Goal: Transaction & Acquisition: Purchase product/service

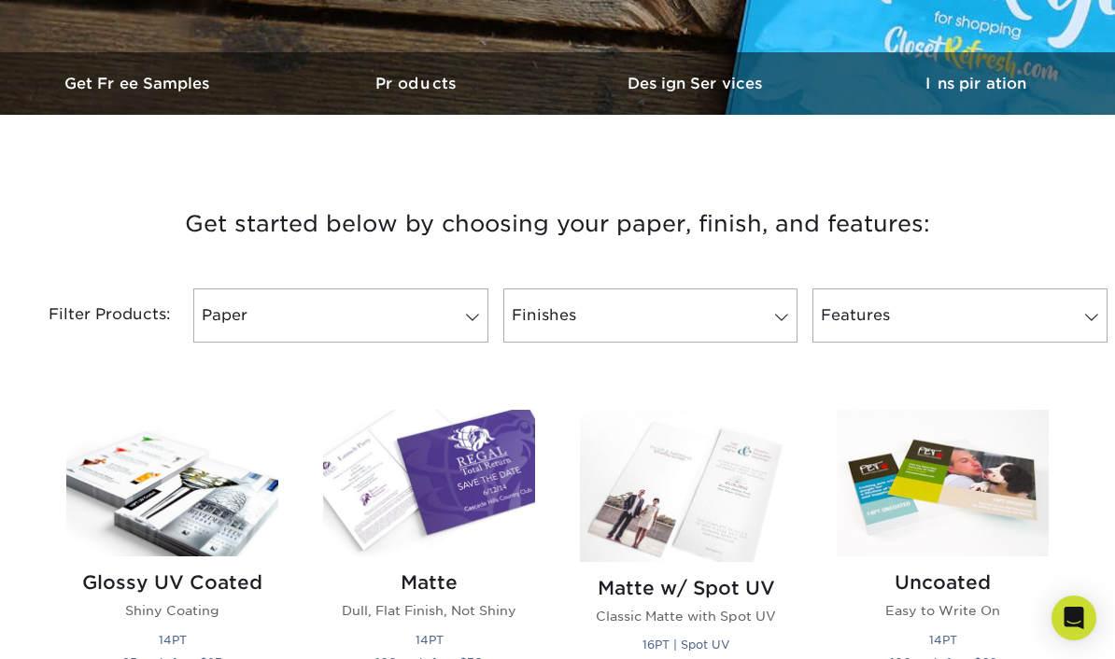
scroll to position [544, 0]
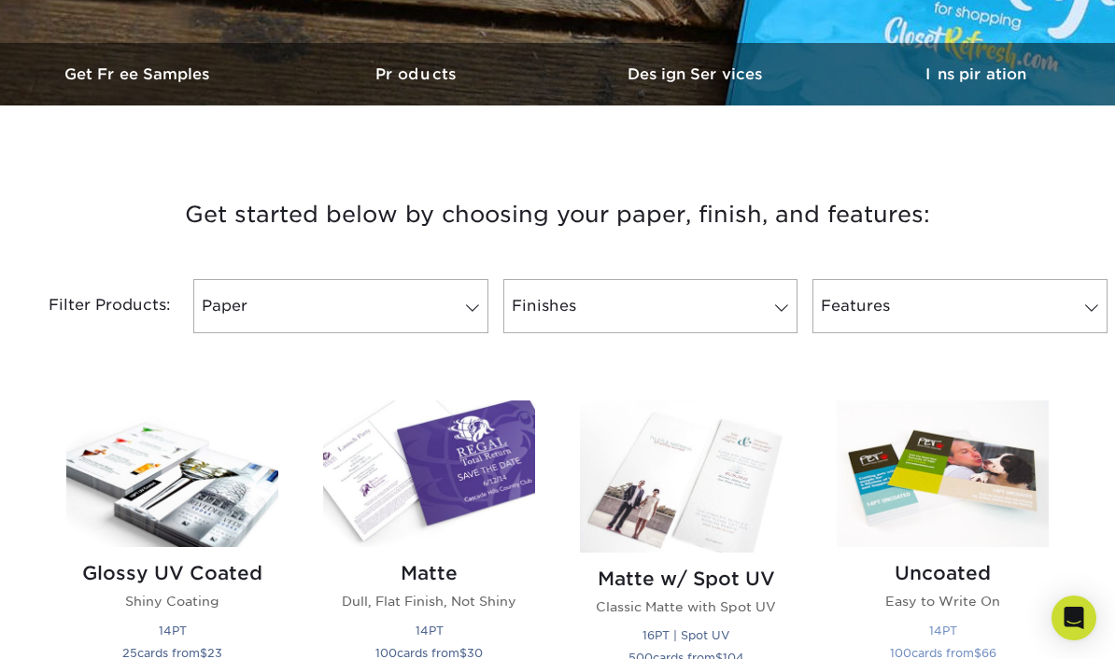
click at [951, 535] on img at bounding box center [943, 474] width 212 height 147
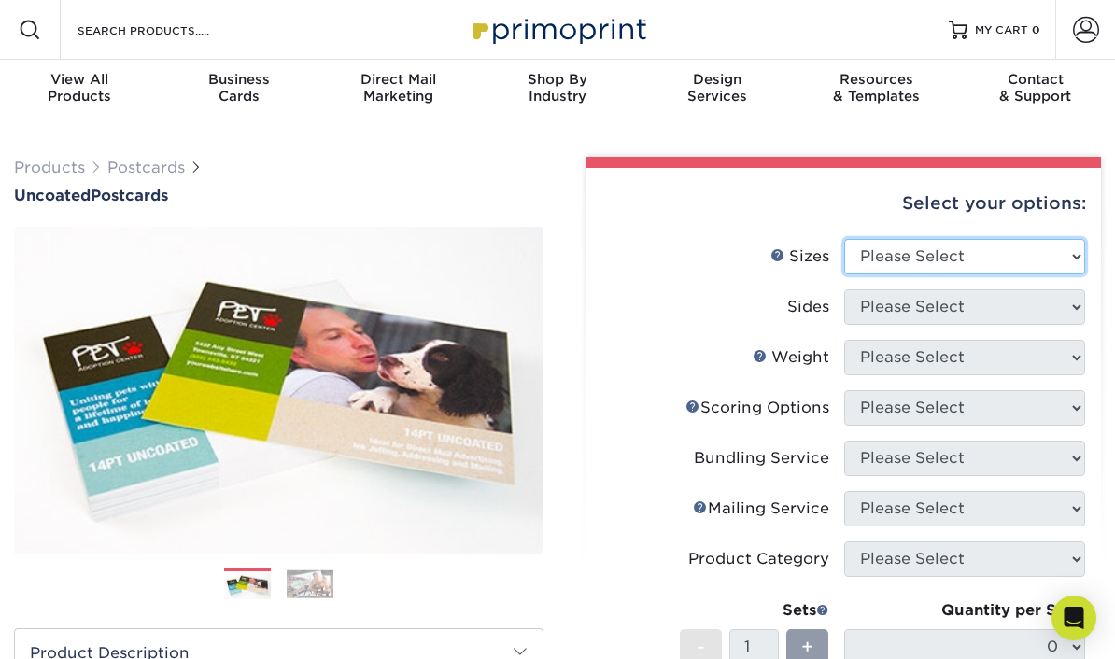
click at [1066, 264] on select "Please Select 1.5" x 7" 2" x 8" 2.12" x 5.5" 2.75" x 4.25" 2.75" x 8.5" 3" x 4"…" at bounding box center [965, 256] width 242 height 35
select select "5.00x8.00"
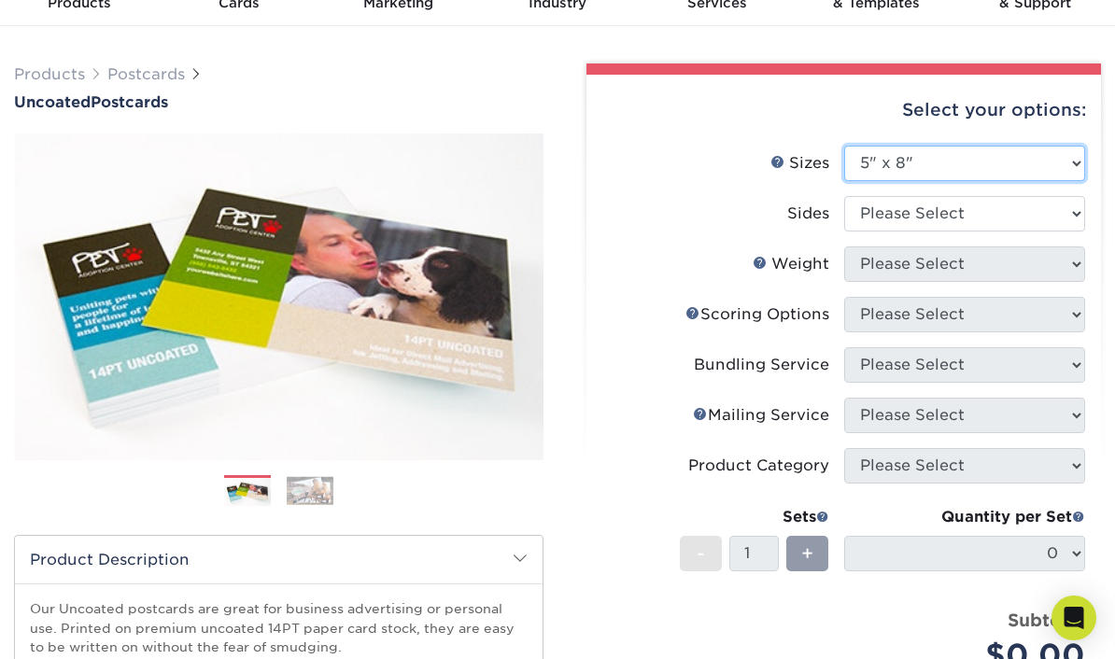
scroll to position [85, 0]
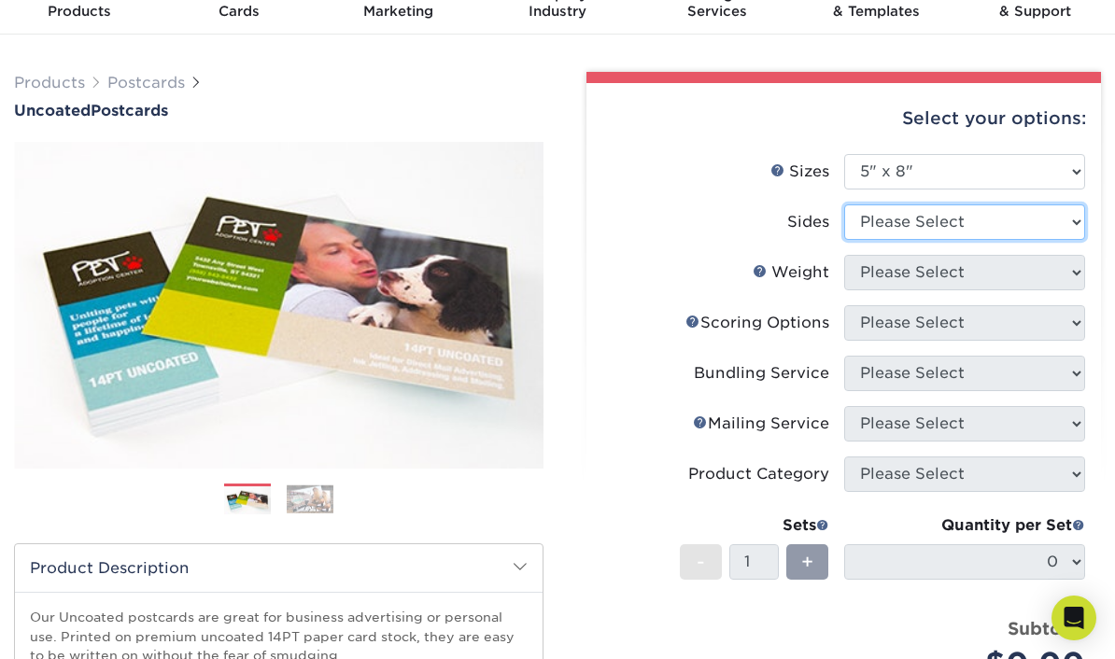
select select "13abbda7-1d64-4f25-8bb2-c179b224825d"
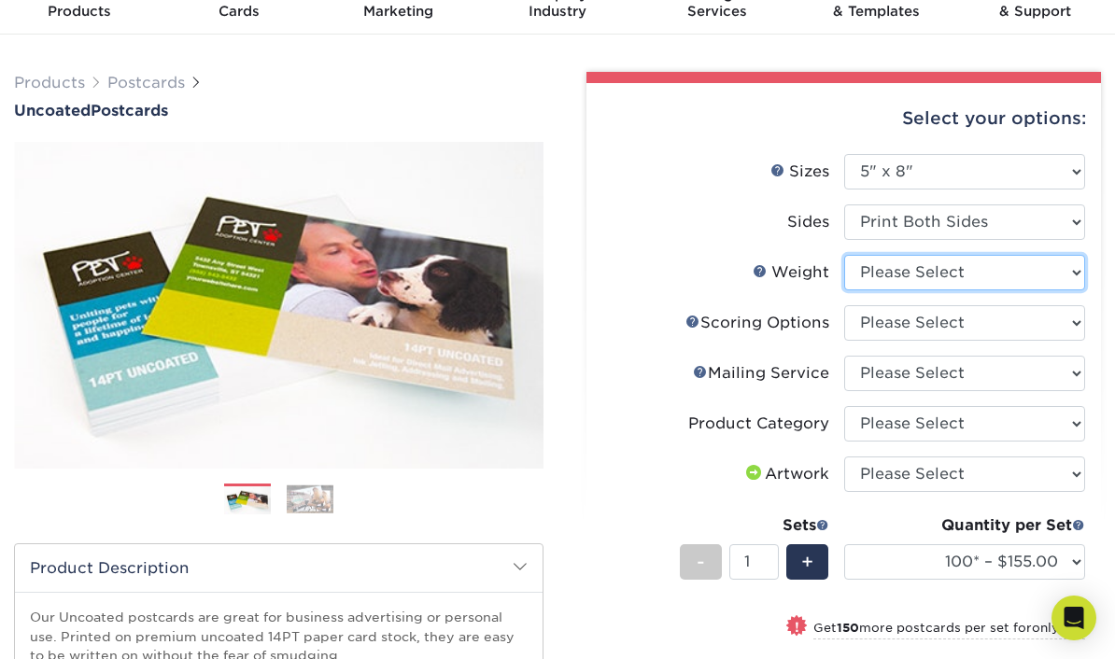
click at [1067, 271] on select "Please Select 14PT Uncoated" at bounding box center [965, 272] width 242 height 35
select select "14PT Uncoated"
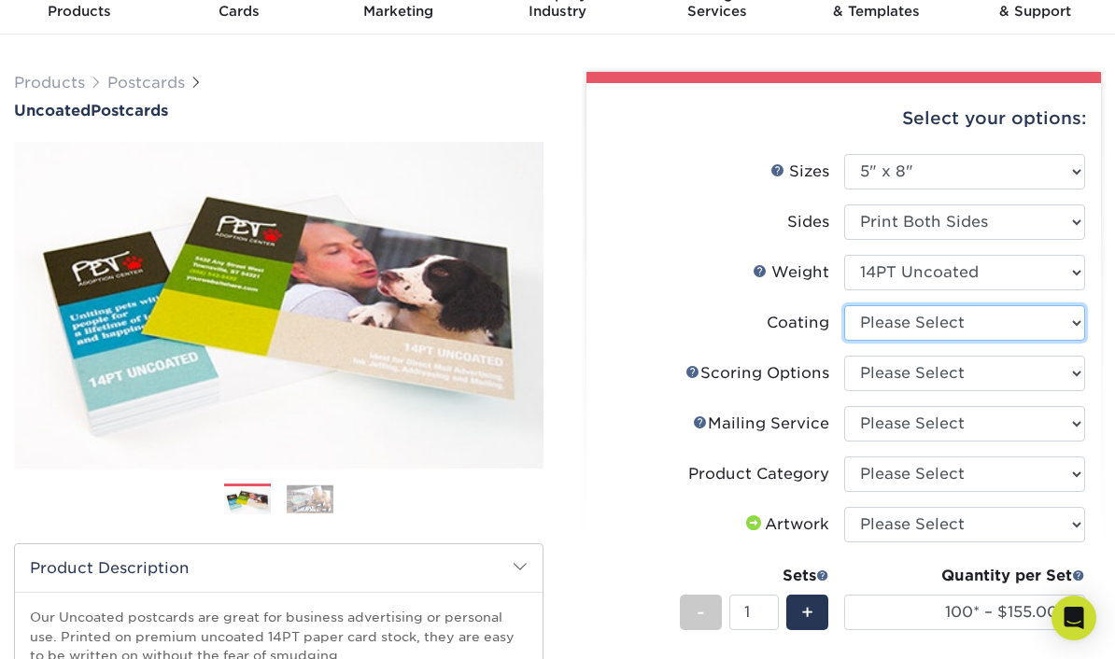
click at [1072, 326] on select at bounding box center [965, 322] width 242 height 35
select select "3e7618de-abca-4bda-9f97-8b9129e913d8"
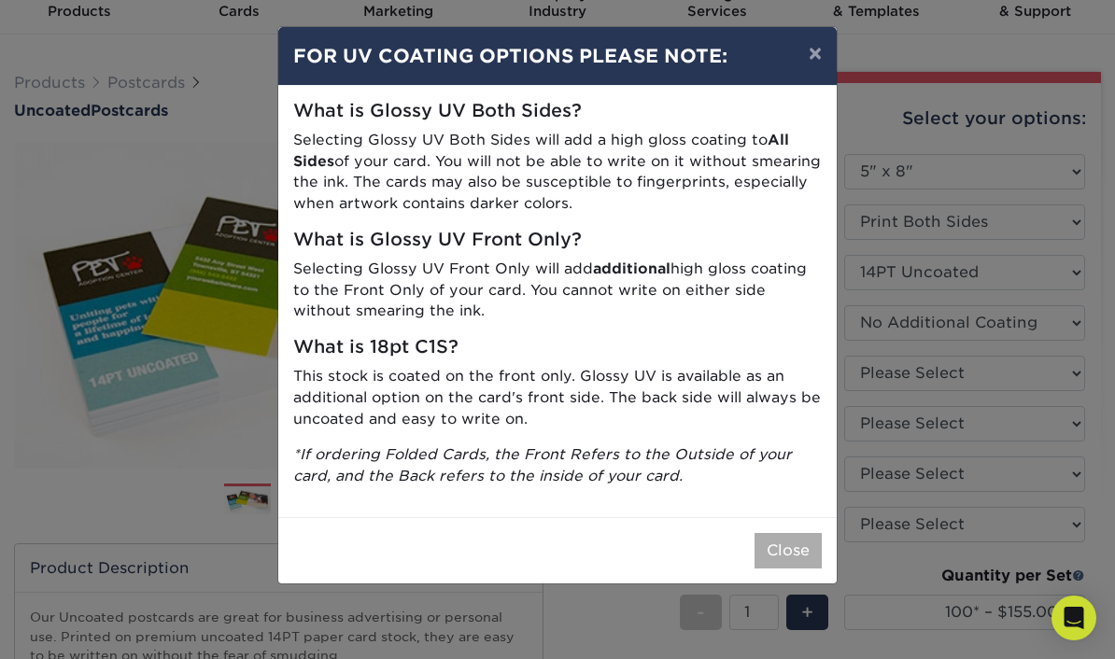
click at [784, 541] on button "Close" at bounding box center [788, 550] width 67 height 35
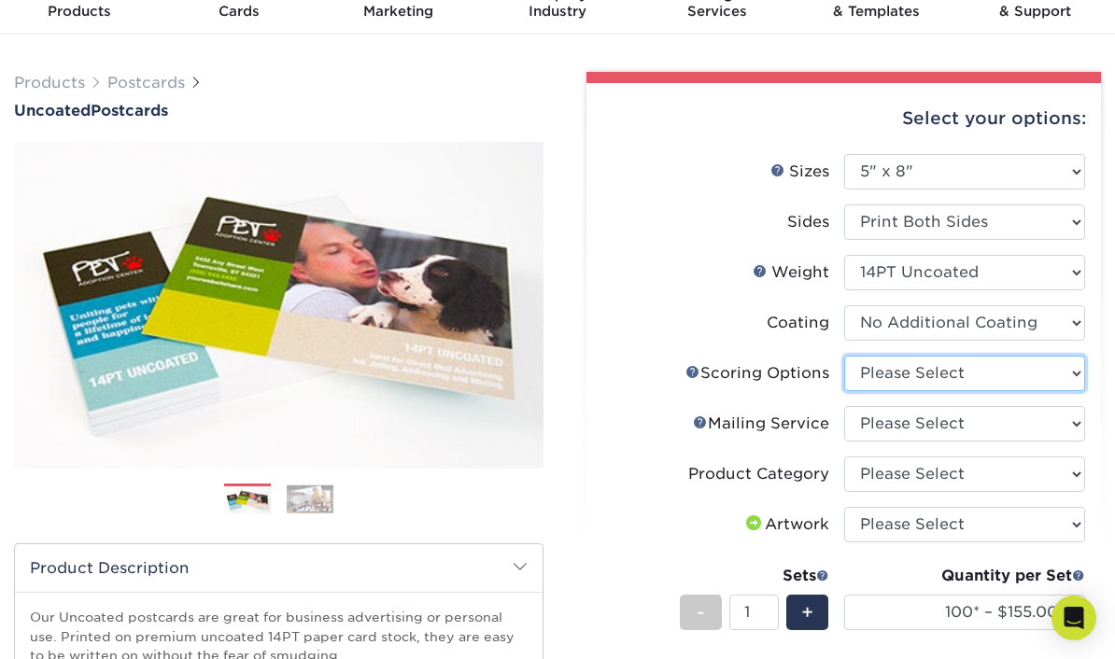
click at [1065, 384] on select "Please Select No Scoring One Score Two Scores" at bounding box center [965, 373] width 242 height 35
select select "16ebe401-5398-422d-8cb0-f3adbb82deb5"
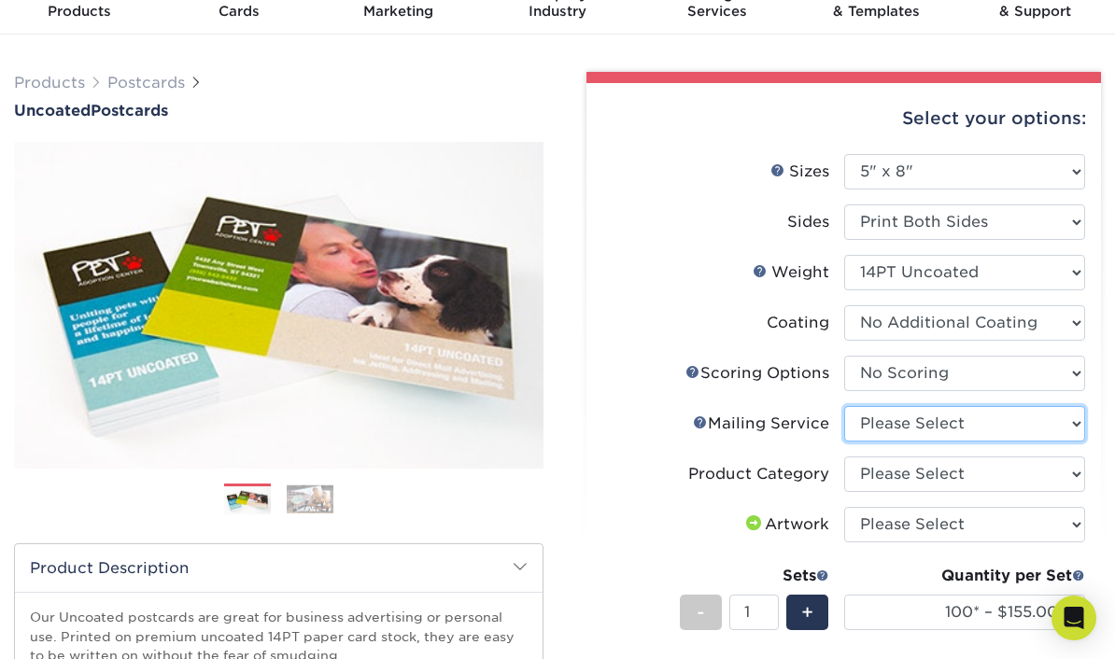
click at [1063, 415] on select "Please Select No Direct Mailing Service No, I will mail/stamp/imprint Direct Ma…" at bounding box center [965, 423] width 242 height 35
select select "3e5e9bdd-d78a-4c28-a41d-fe1407925ca6"
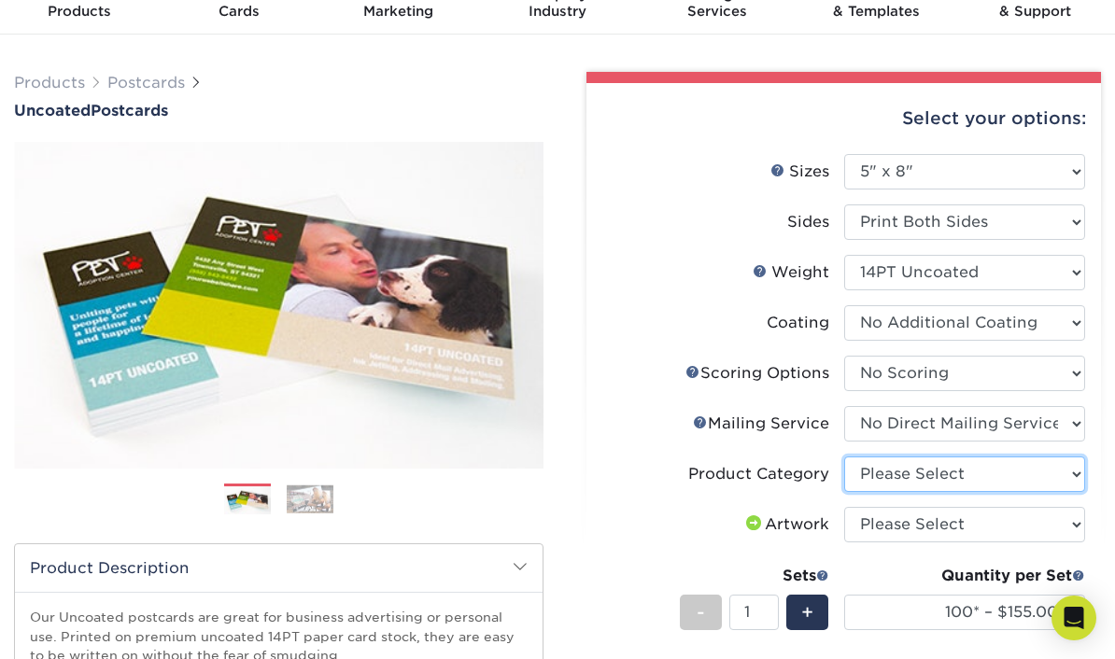
click at [1064, 463] on select "Please Select Postcards" at bounding box center [965, 474] width 242 height 35
select select "9b7272e0-d6c8-4c3c-8e97-d3a1bcdab858"
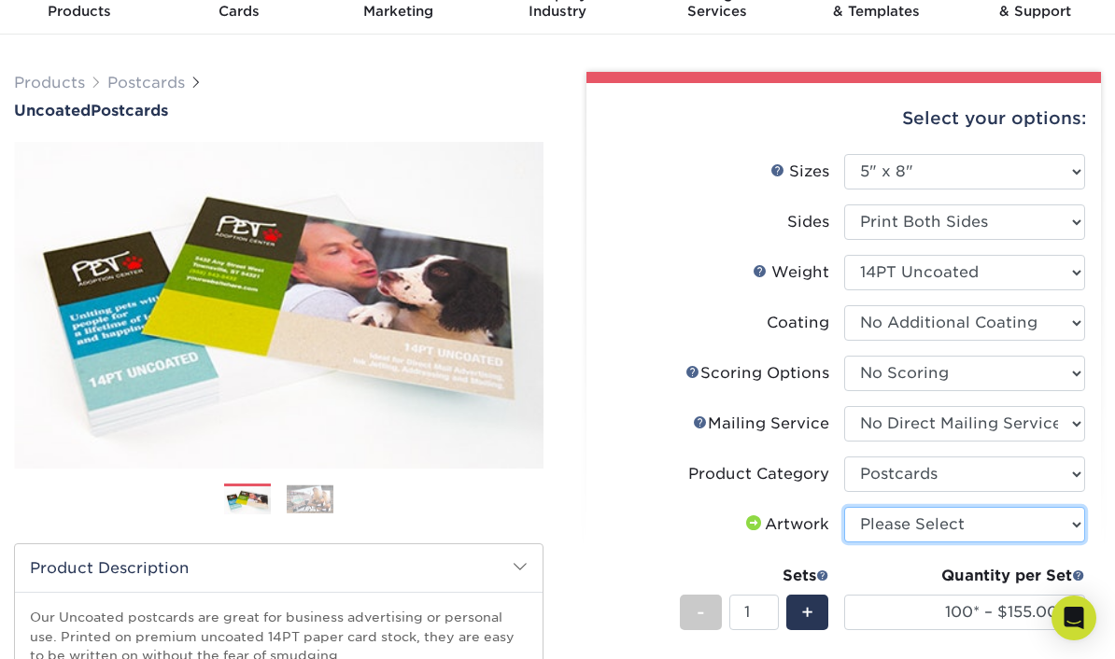
click at [1063, 524] on select "Please Select I will upload files I need a design - $150" at bounding box center [965, 524] width 242 height 35
select select "upload"
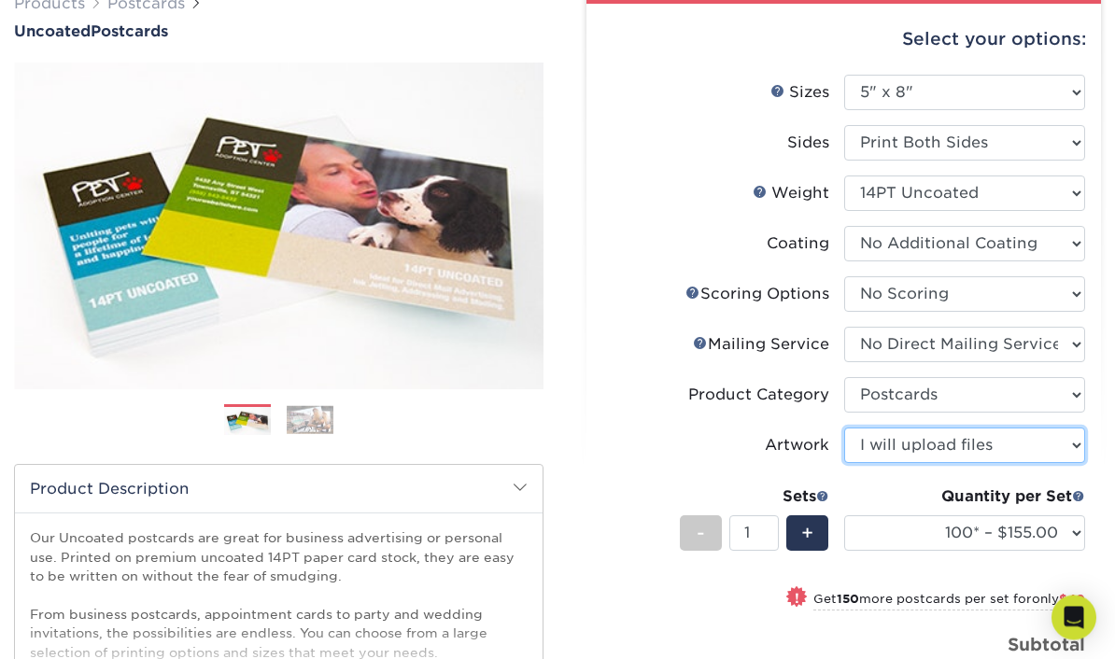
scroll to position [164, 0]
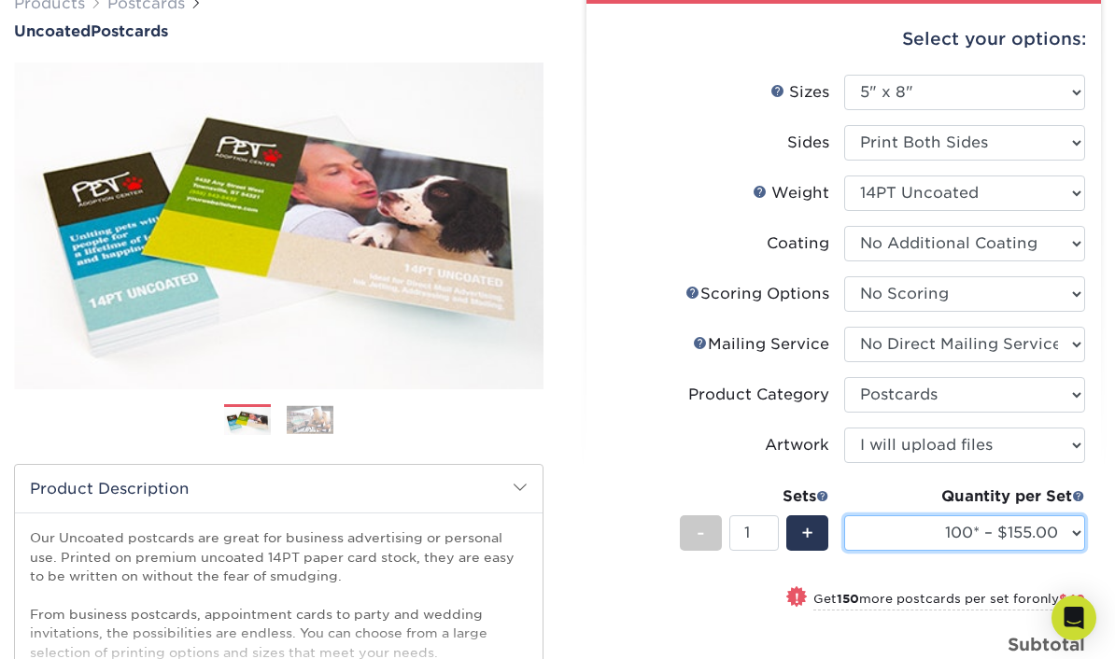
click at [1054, 536] on select "100* – $155.00 250* – $195.00 500 – $214.00 1000 – $280.00 2500 – $451.00 5000 …" at bounding box center [965, 533] width 242 height 35
